Goal: Task Accomplishment & Management: Use online tool/utility

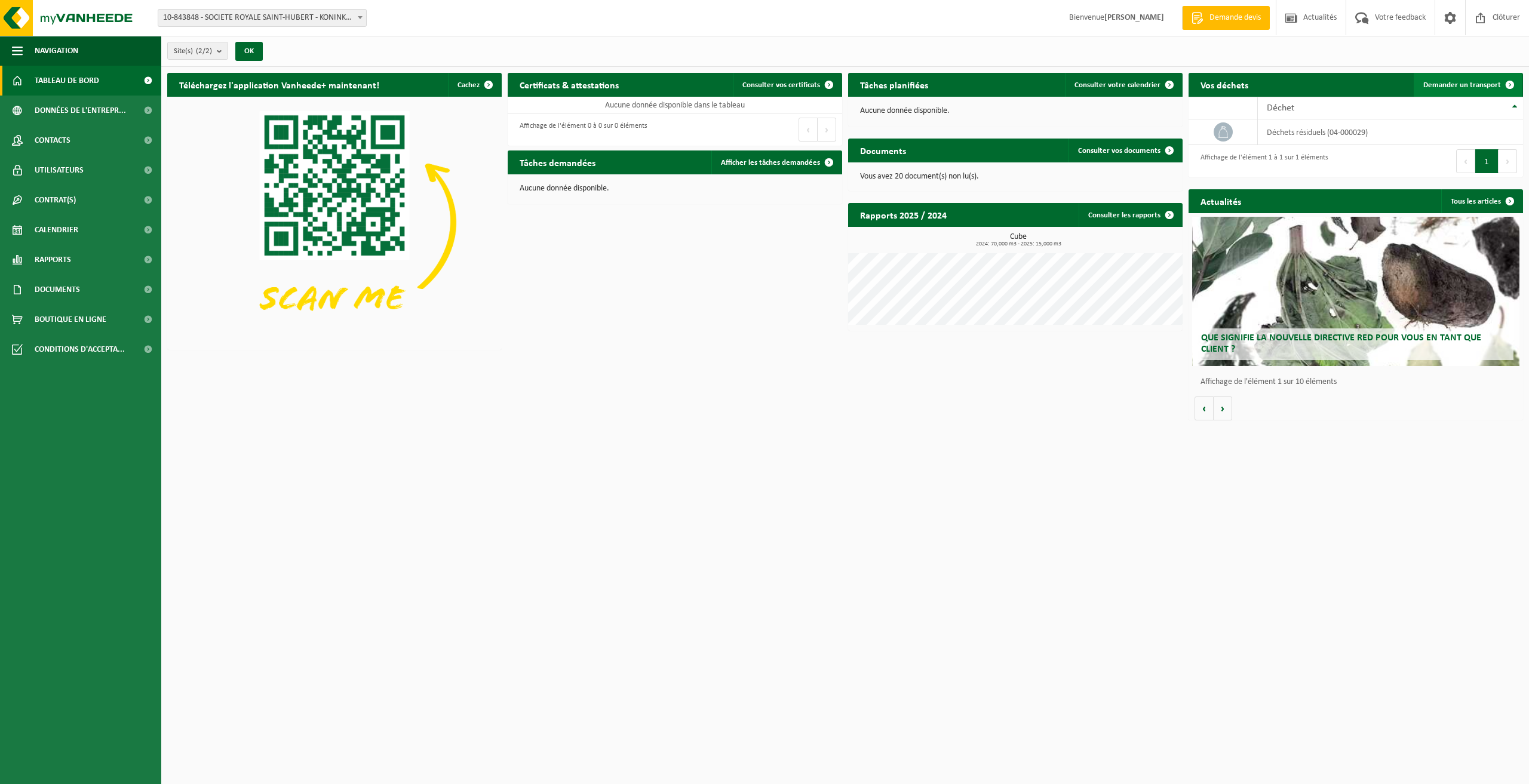
click at [1446, 83] on span "Demander un transport" at bounding box center [1462, 85] width 78 height 8
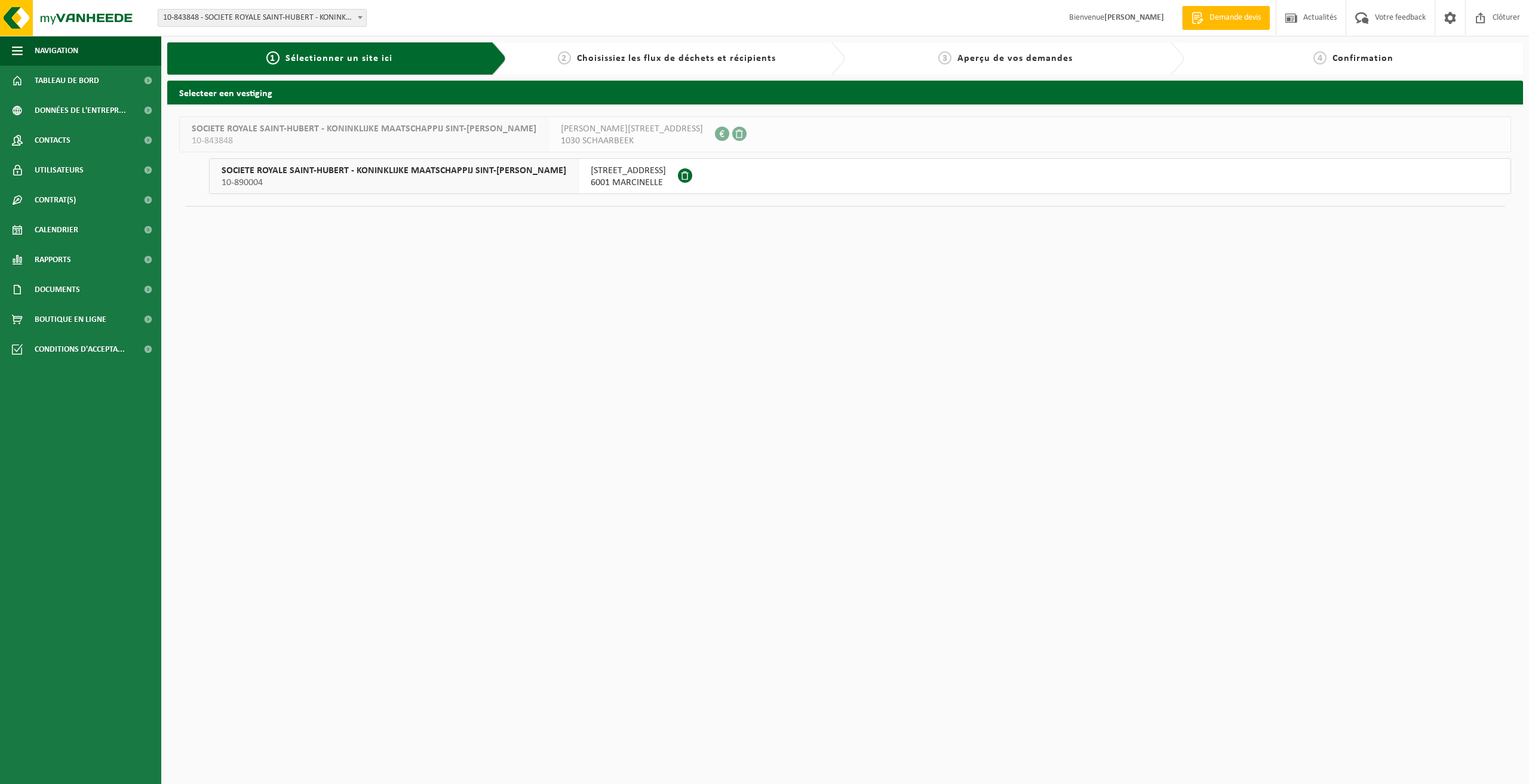
click at [561, 127] on span "ALBERT GIRAUDLAAN 98" at bounding box center [632, 129] width 142 height 12
click at [402, 122] on div "SOCIETE ROYALE SAINT-HUBERT - KONINKLIJKE MAATSCHAPPIJ SINT-HUBERTUS 10-843848" at bounding box center [364, 134] width 369 height 35
click at [715, 129] on div at bounding box center [732, 134] width 35 height 35
click at [190, 4] on div "Site: 10-843848 - SOCIETE ROYALE SAINT-HUBERT - KONINKLIJKE MAATSCHAPPIJ SINT-H…" at bounding box center [764, 18] width 1529 height 36
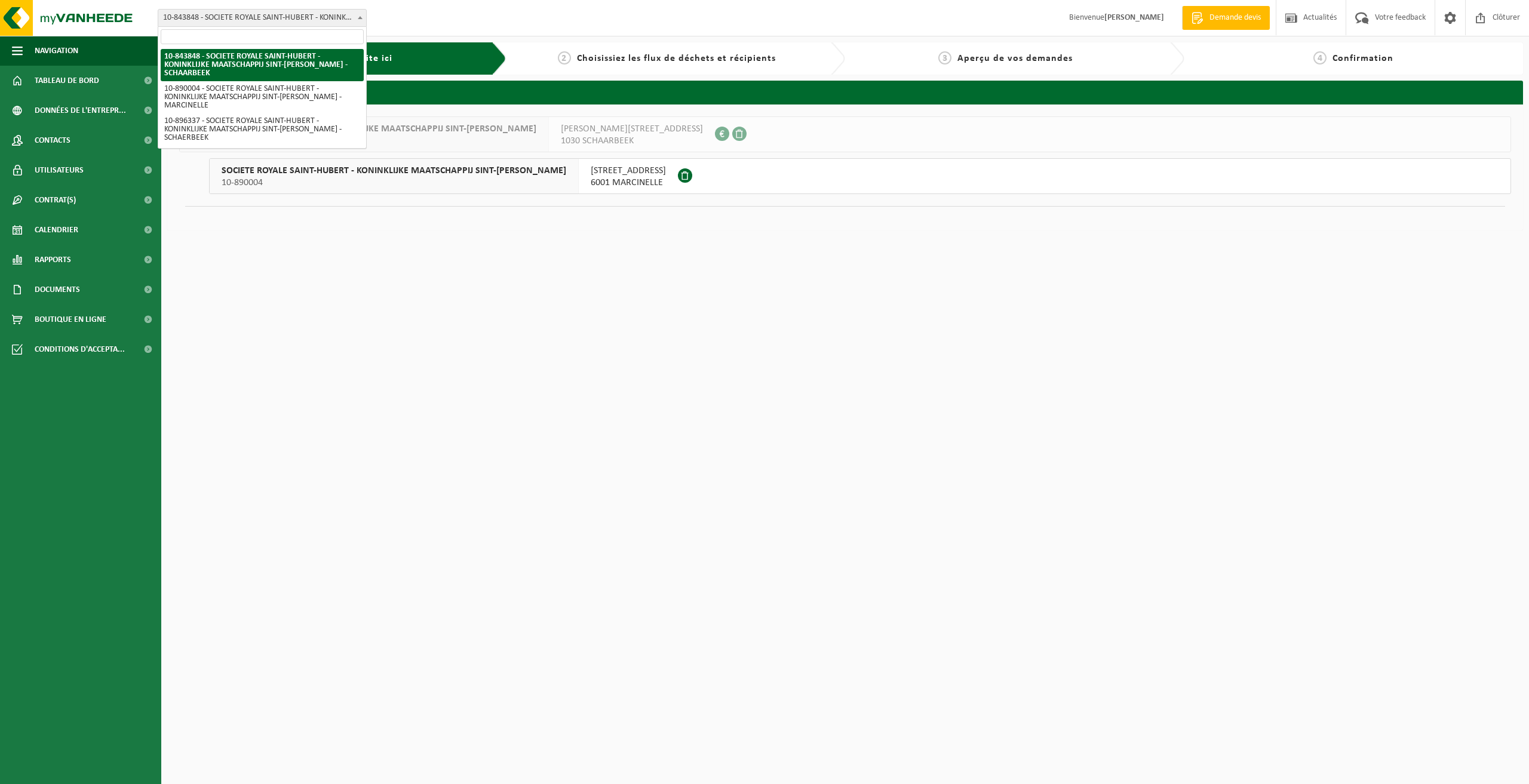
click at [182, 18] on span "10-843848 - SOCIETE ROYALE SAINT-HUBERT - KONINKLIJKE MAATSCHAPPIJ SINT-[PERSON…" at bounding box center [261, 18] width 208 height 17
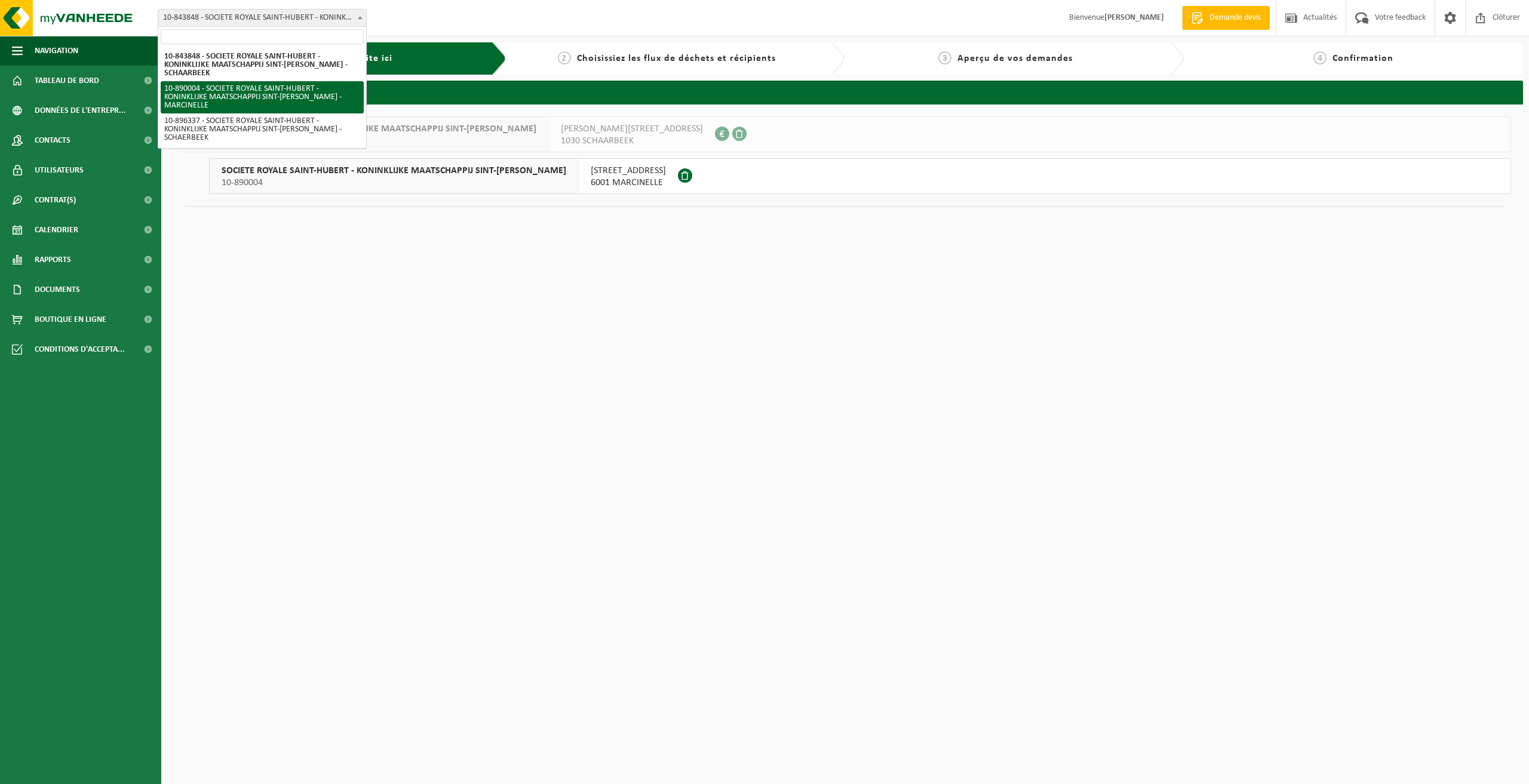
select select "114191"
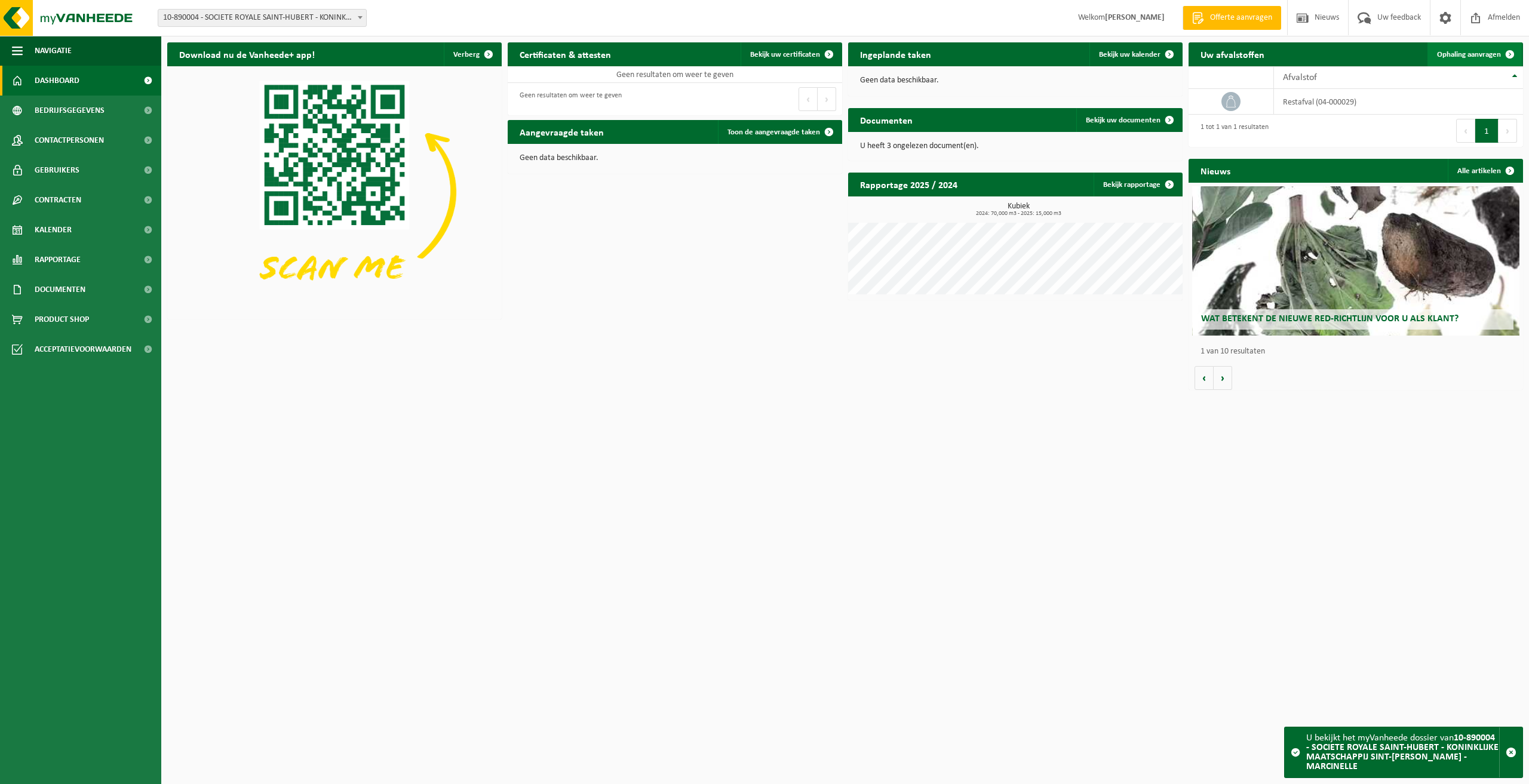
click at [1480, 53] on span "Ophaling aanvragen" at bounding box center [1468, 55] width 64 height 8
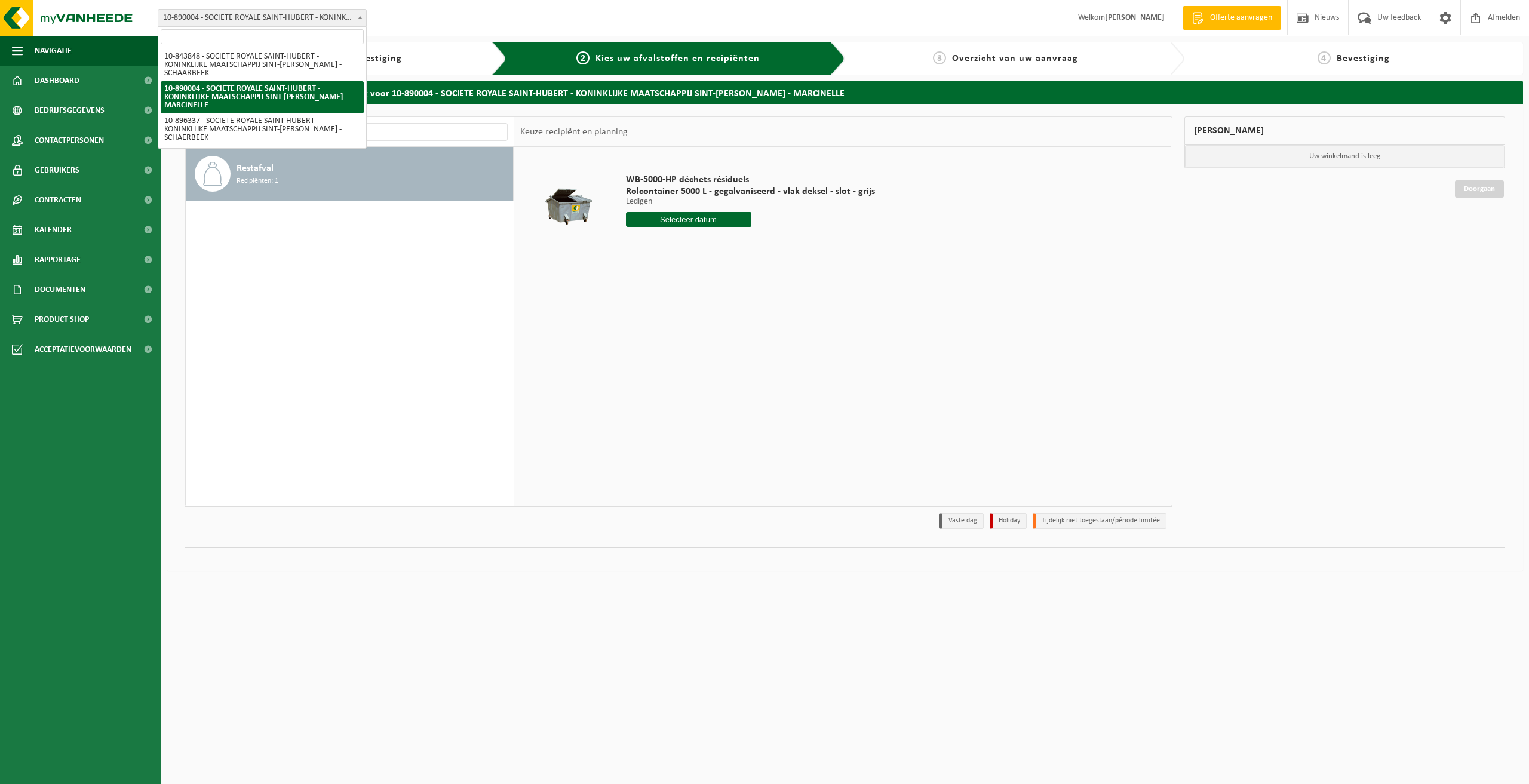
click at [282, 18] on span "10-890004 - SOCIETE ROYALE SAINT-HUBERT - KONINKLIJKE MAATSCHAPPIJ SINT-[PERSON…" at bounding box center [261, 18] width 208 height 17
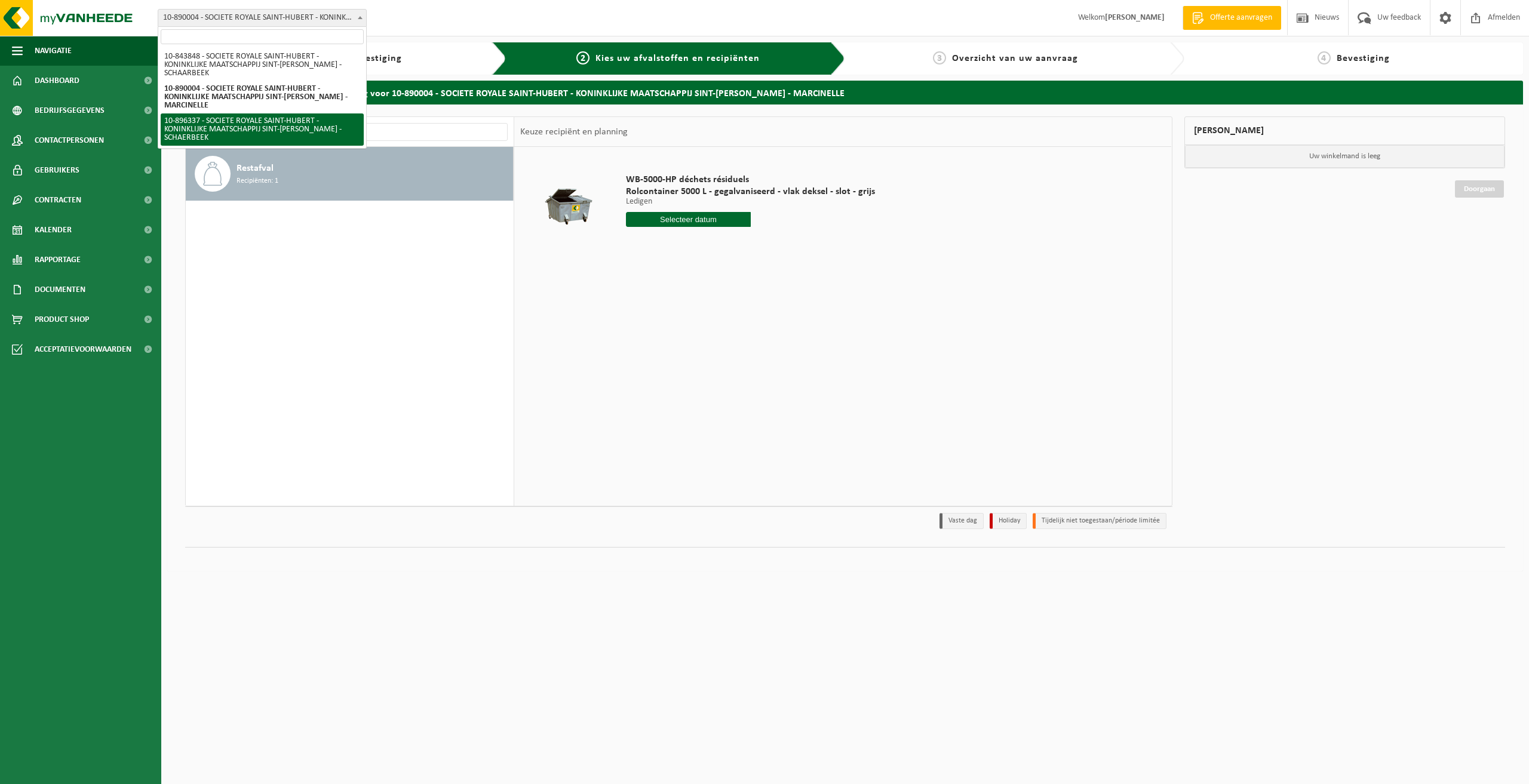
select select "117422"
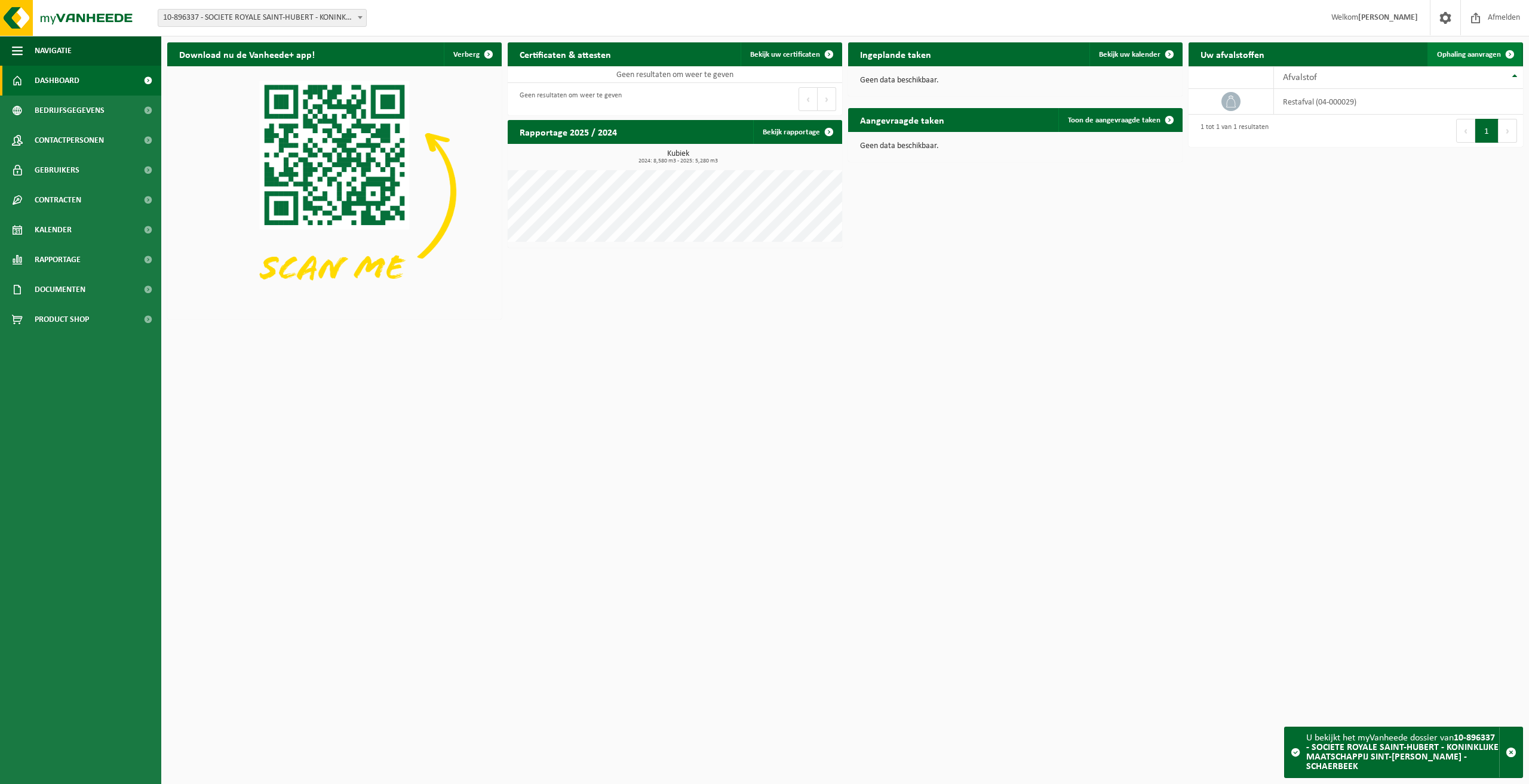
click at [1467, 54] on span "Ophaling aanvragen" at bounding box center [1468, 55] width 64 height 8
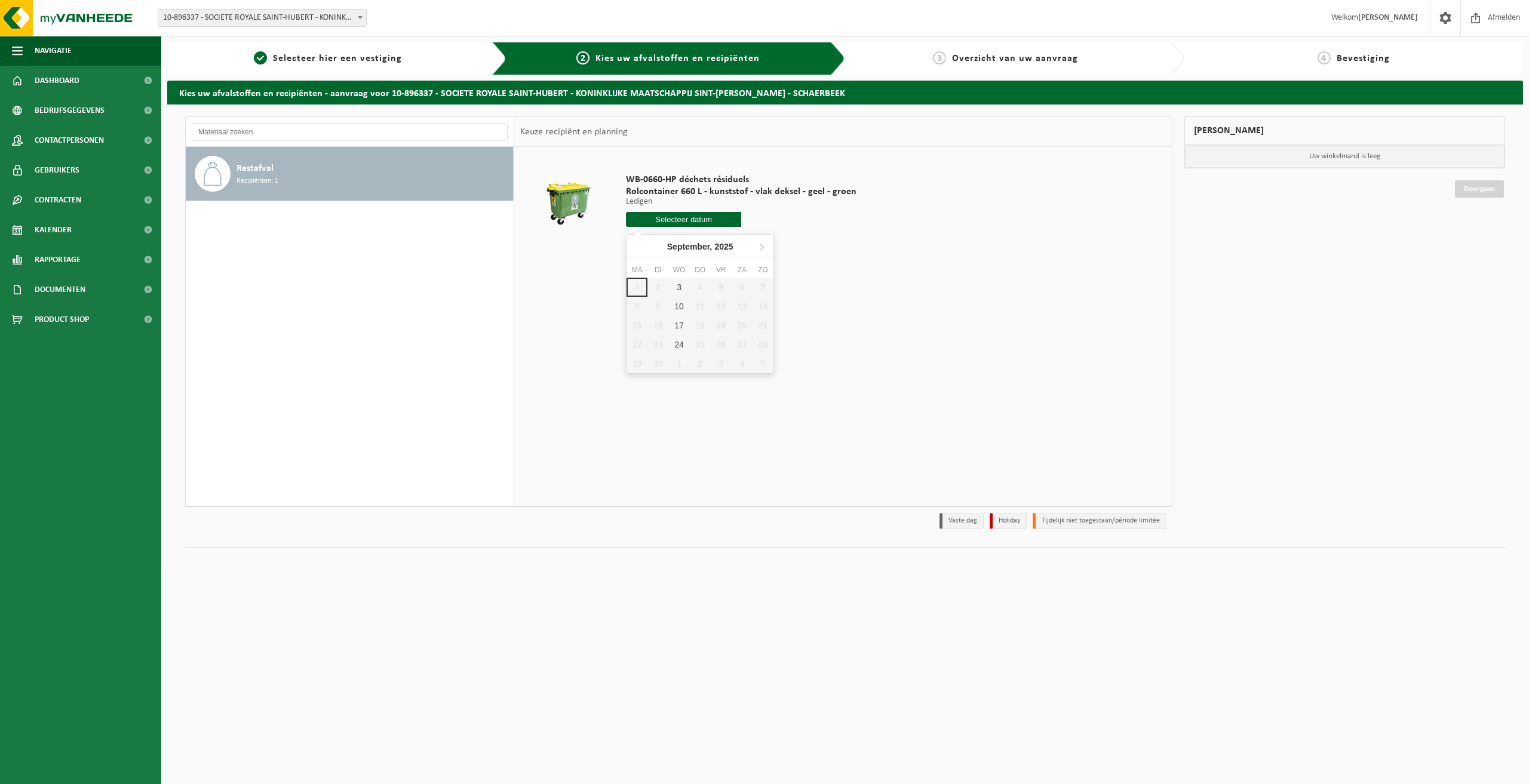
click at [686, 220] on input "text" at bounding box center [683, 219] width 115 height 15
click at [681, 307] on div "10" at bounding box center [679, 306] width 21 height 19
type input "Van 2025-09-10"
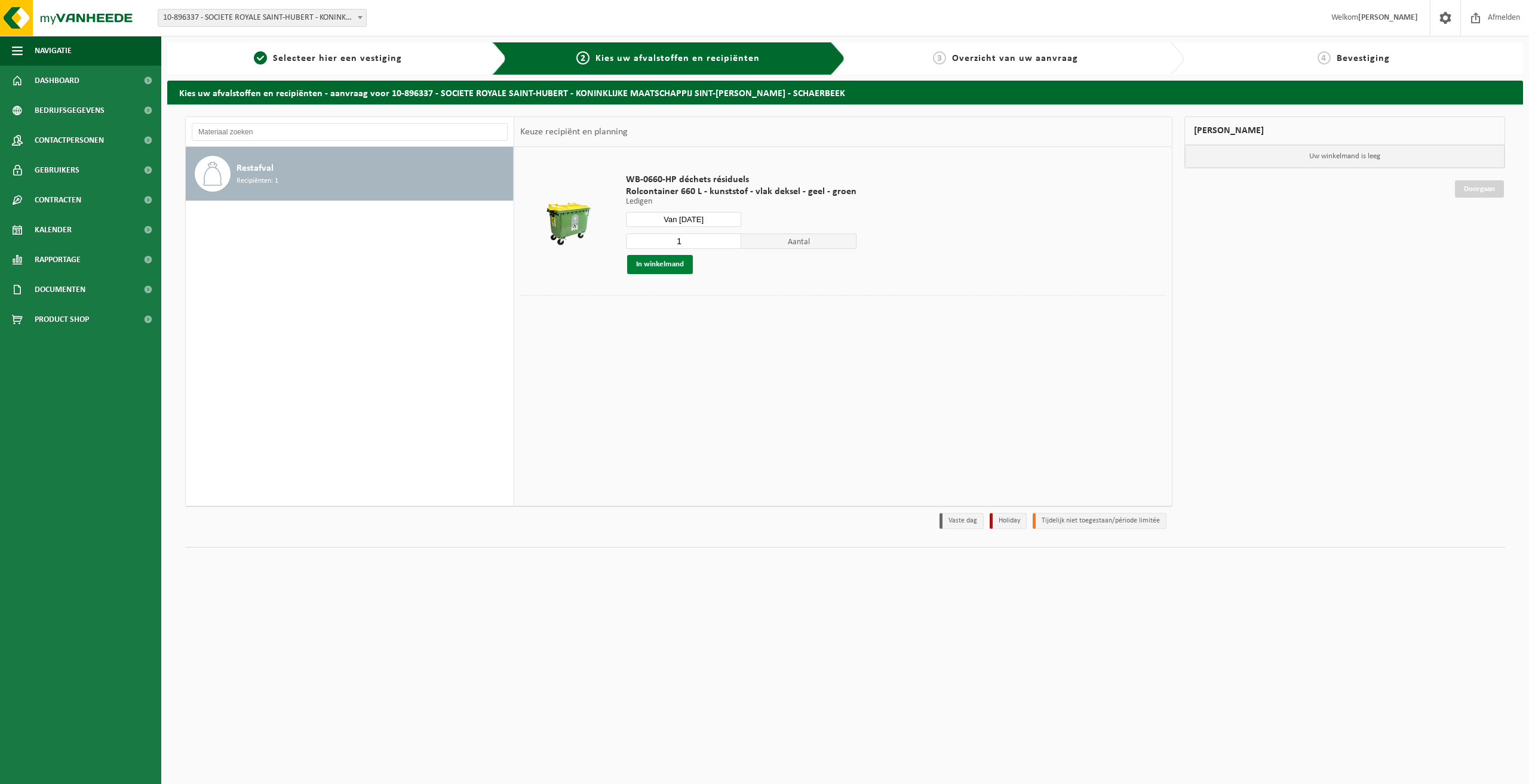
click at [661, 264] on button "In winkelmand" at bounding box center [660, 264] width 66 height 19
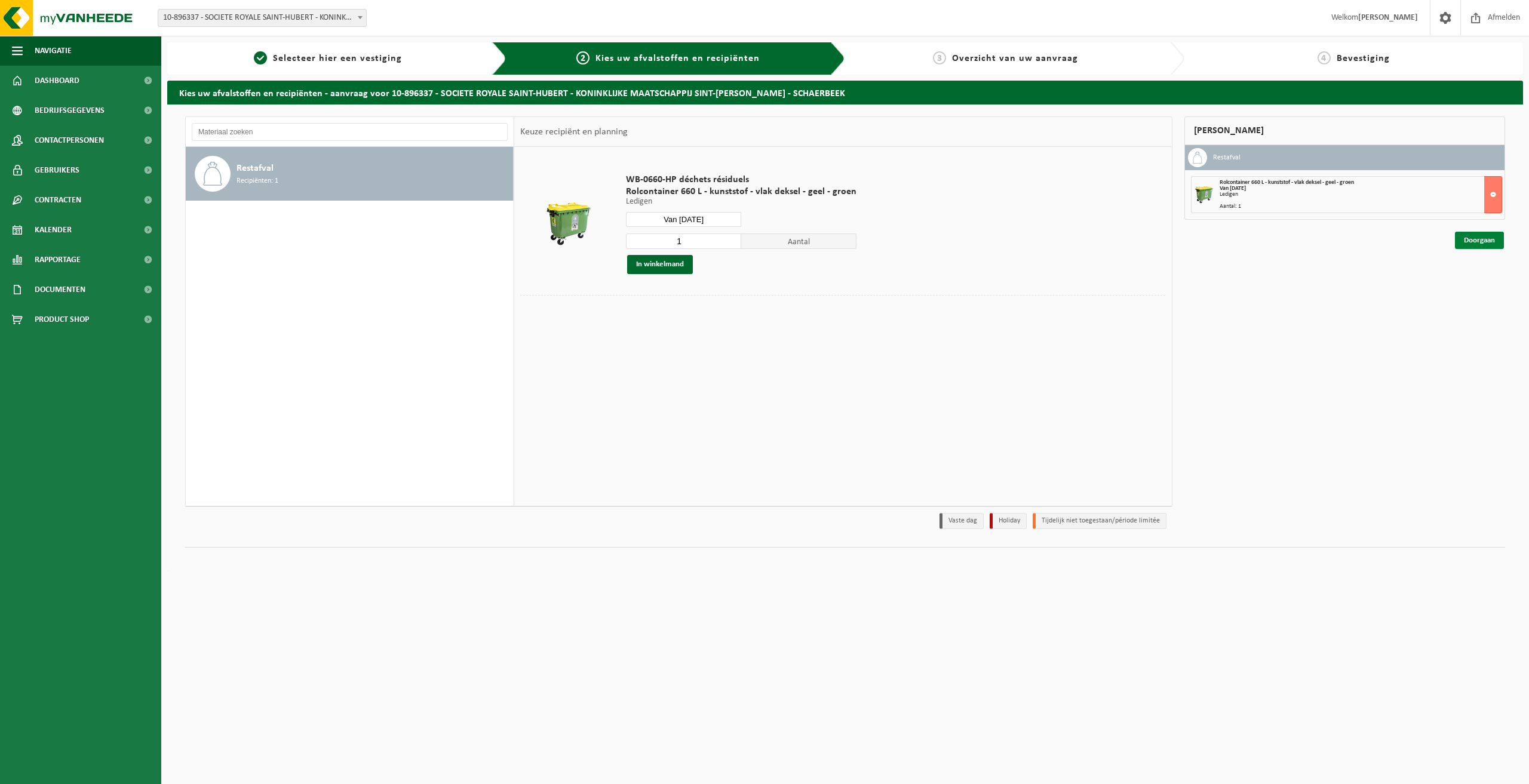
click at [1460, 235] on link "Doorgaan" at bounding box center [1479, 240] width 49 height 17
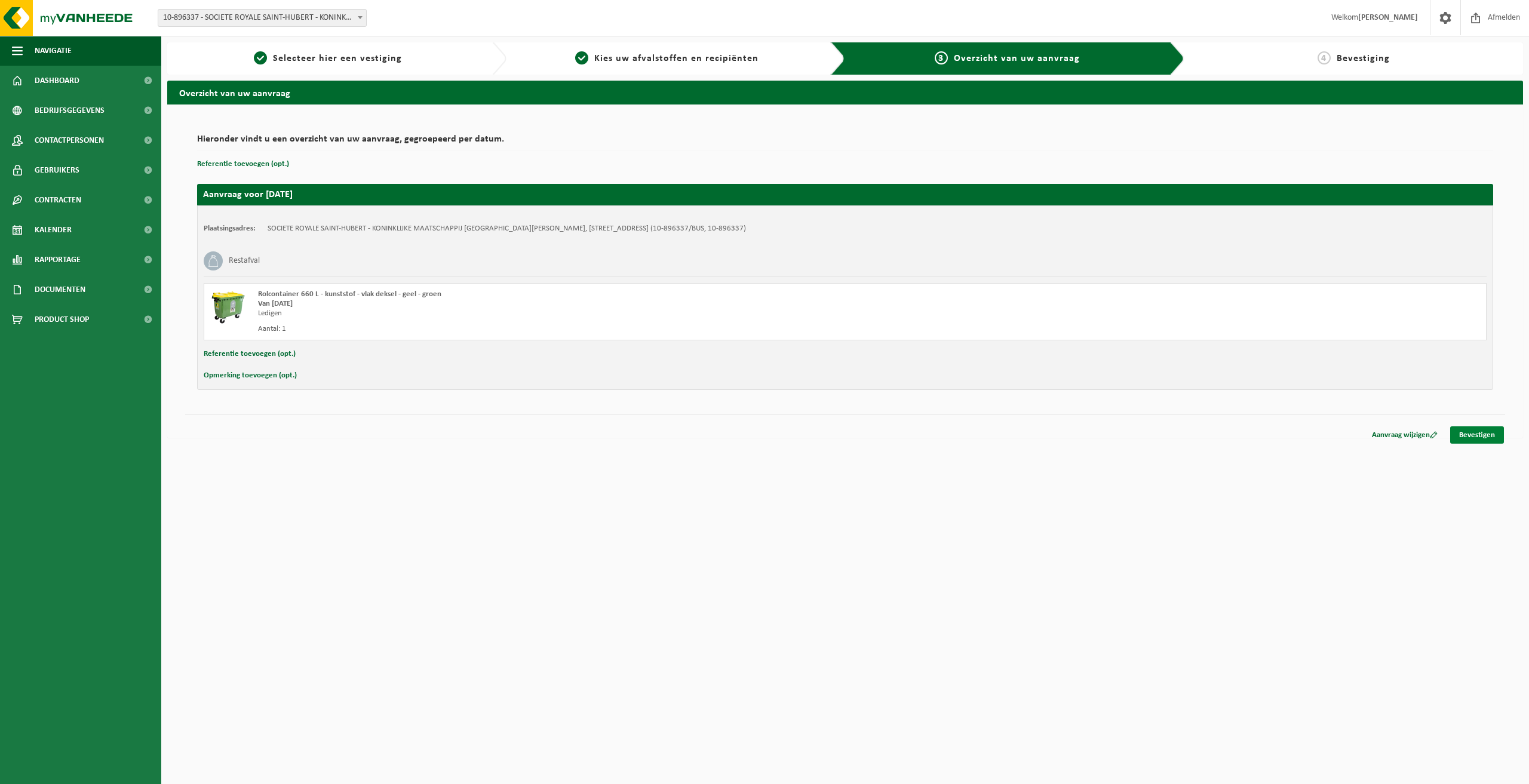
click at [1463, 436] on link "Bevestigen" at bounding box center [1477, 434] width 54 height 17
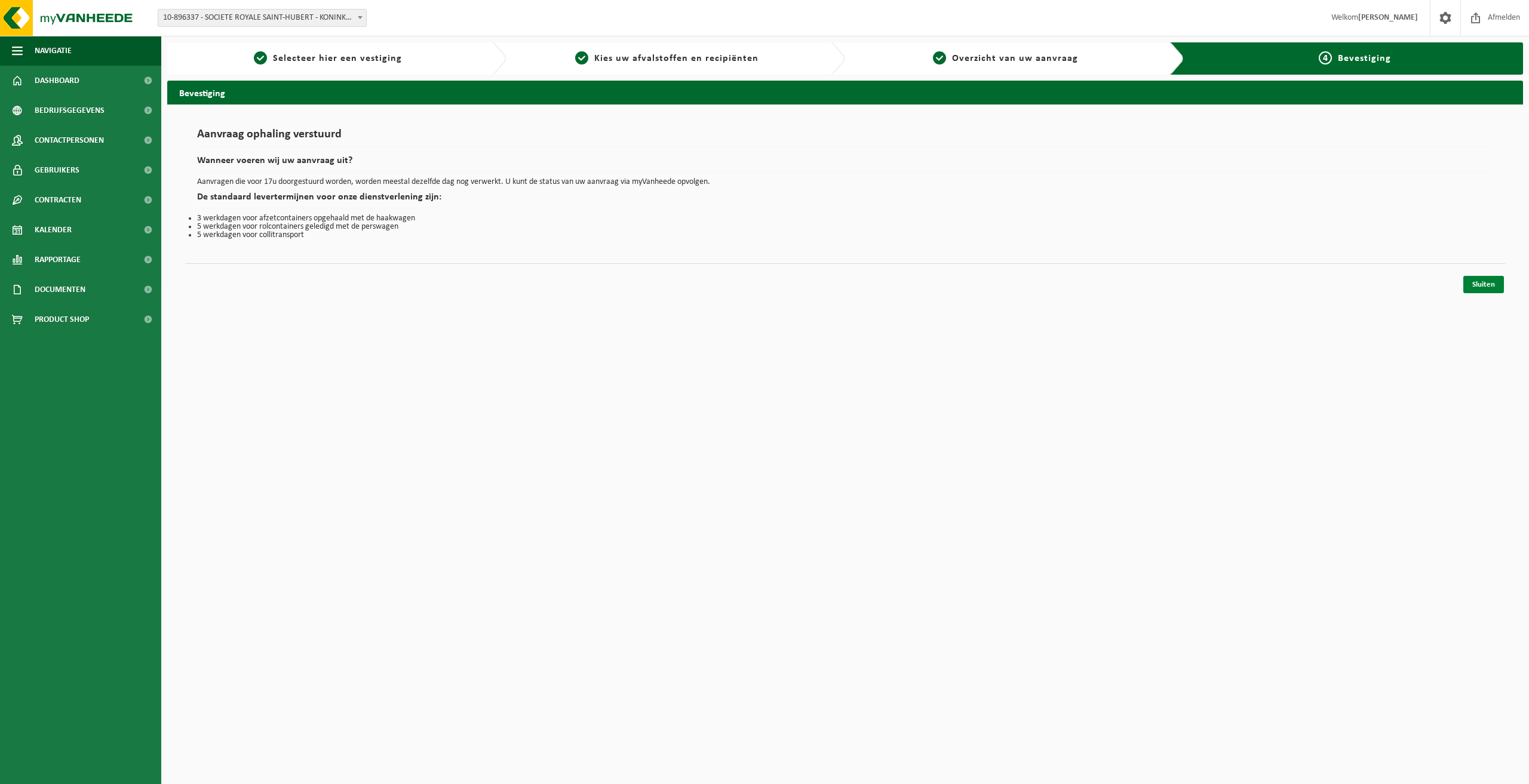
click at [1491, 285] on link "Sluiten" at bounding box center [1483, 284] width 41 height 17
